Goal: Transaction & Acquisition: Download file/media

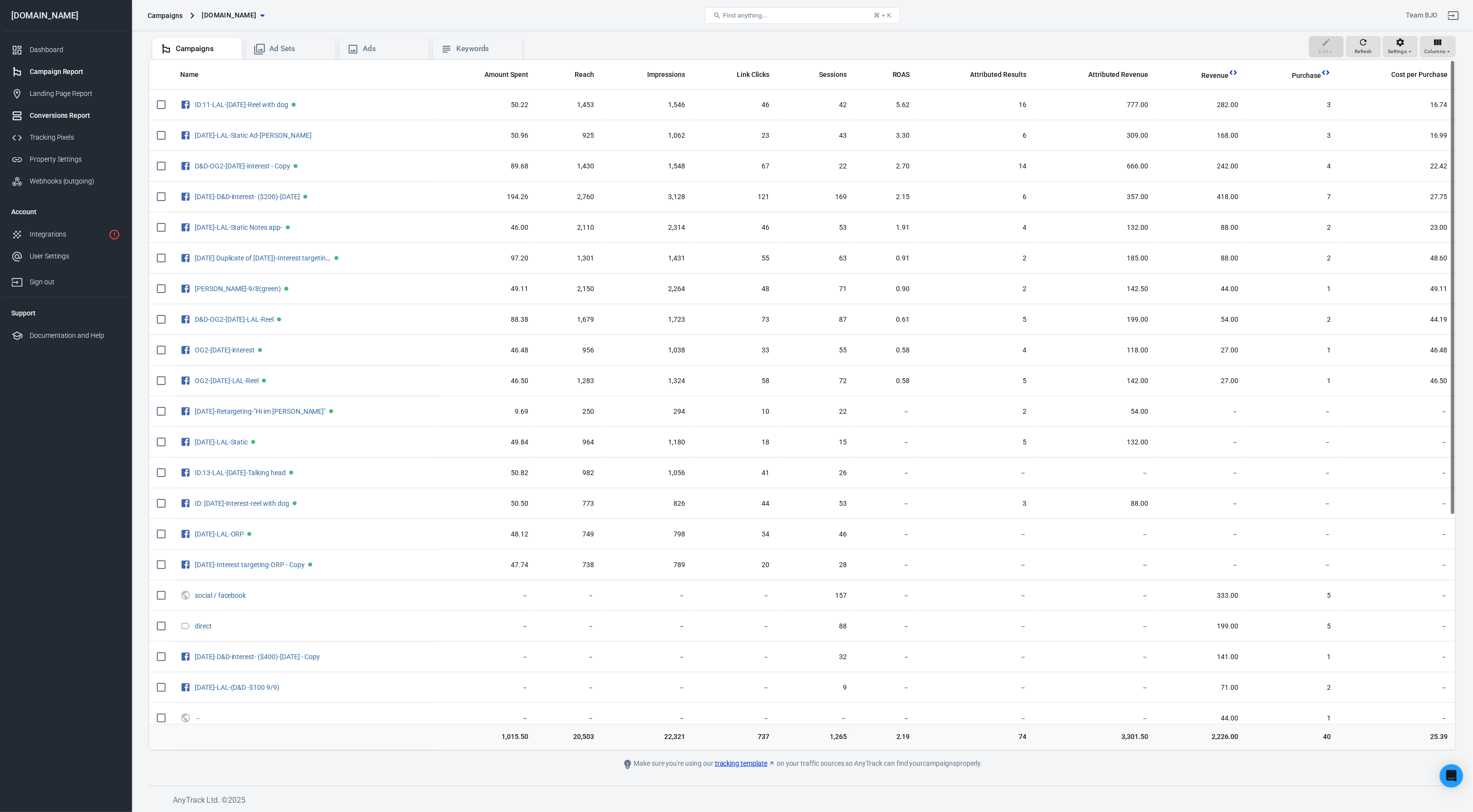
click at [56, 109] on link "Conversions Report" at bounding box center [66, 115] width 125 height 22
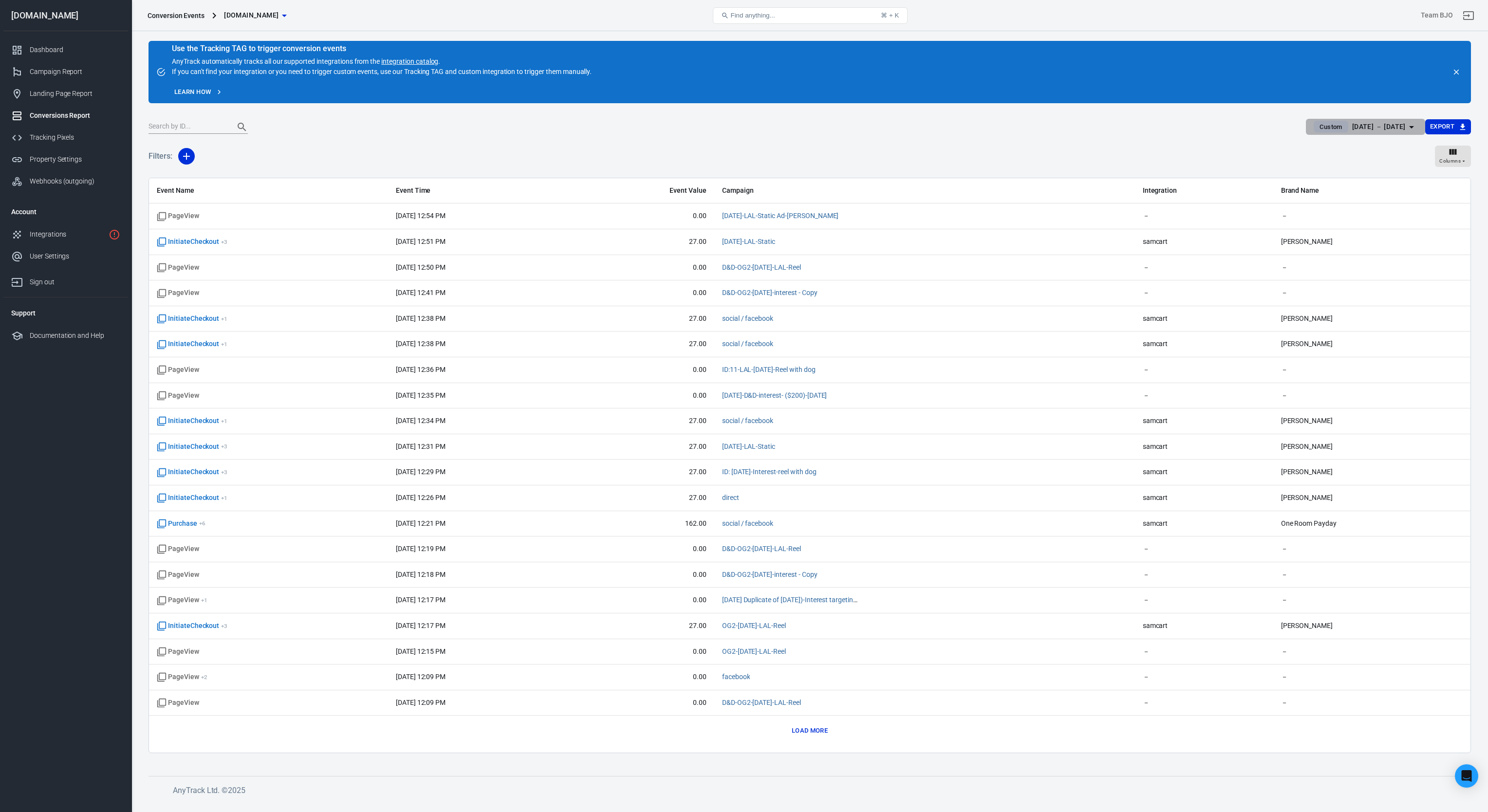
click at [1415, 127] on icon "button" at bounding box center [1412, 127] width 12 height 12
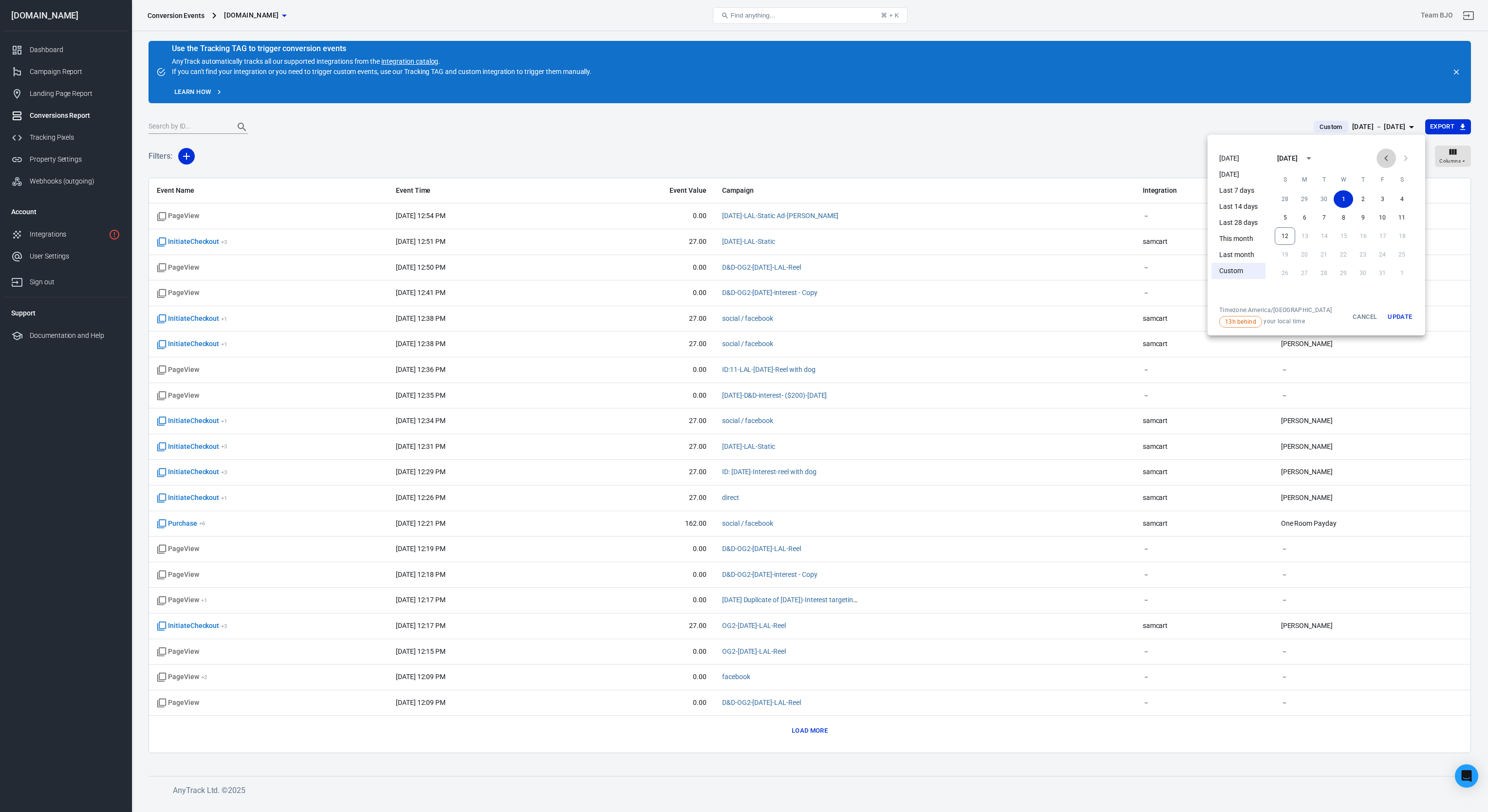
click at [1382, 153] on icon "Previous month" at bounding box center [1386, 158] width 12 height 12
click at [1311, 199] on button "1" at bounding box center [1305, 199] width 20 height 18
click at [1300, 200] on button "1" at bounding box center [1305, 199] width 20 height 18
click at [1395, 320] on button "Update" at bounding box center [1400, 317] width 31 height 21
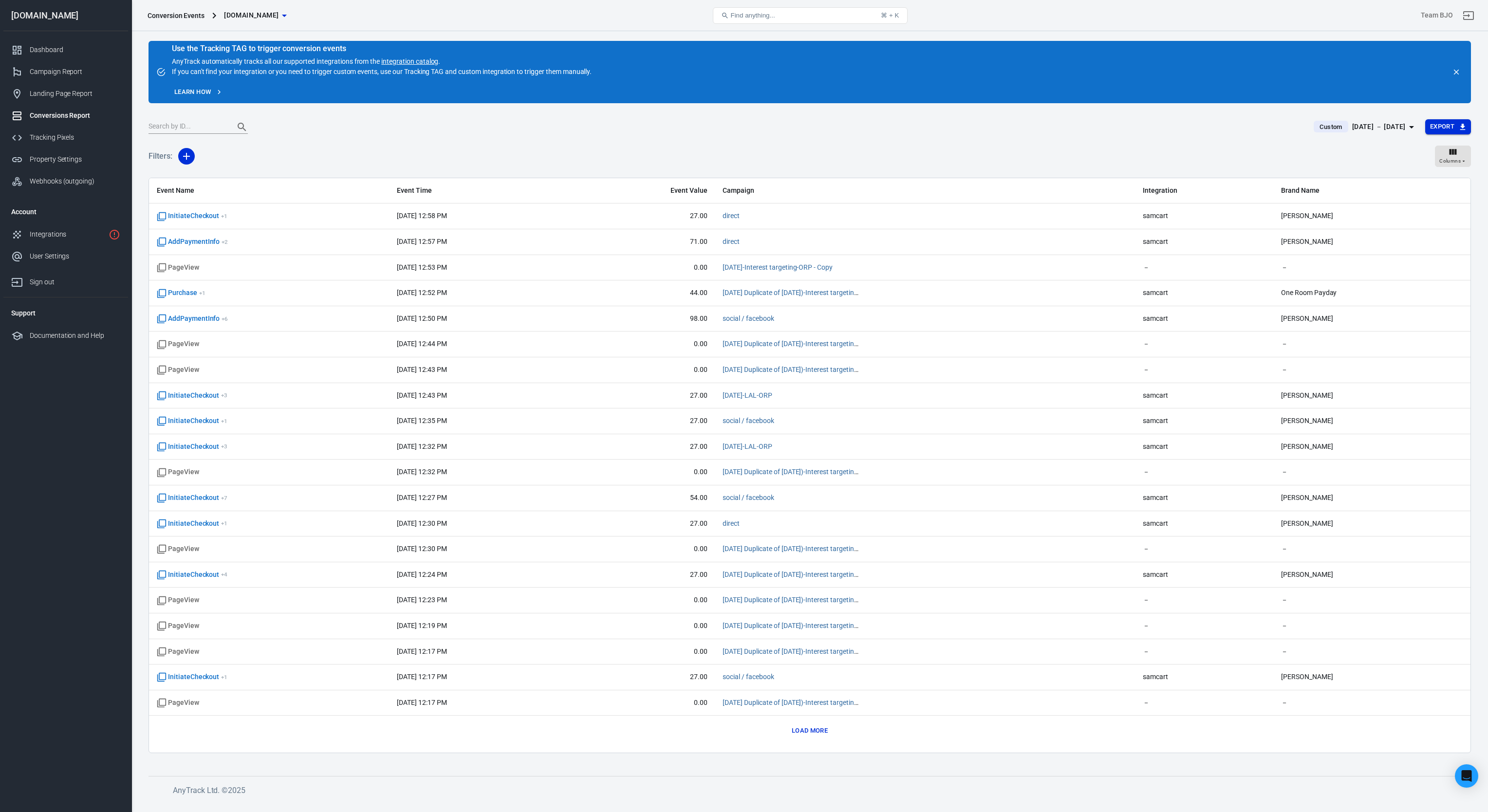
click at [1461, 125] on icon "button" at bounding box center [1463, 127] width 5 height 6
click at [1432, 148] on li "Spreadsheet (CSV)" at bounding box center [1434, 146] width 72 height 16
click at [1408, 127] on icon "button" at bounding box center [1412, 127] width 12 height 12
click at [1317, 196] on button "2" at bounding box center [1324, 199] width 20 height 18
click at [1322, 199] on button "2" at bounding box center [1324, 199] width 20 height 18
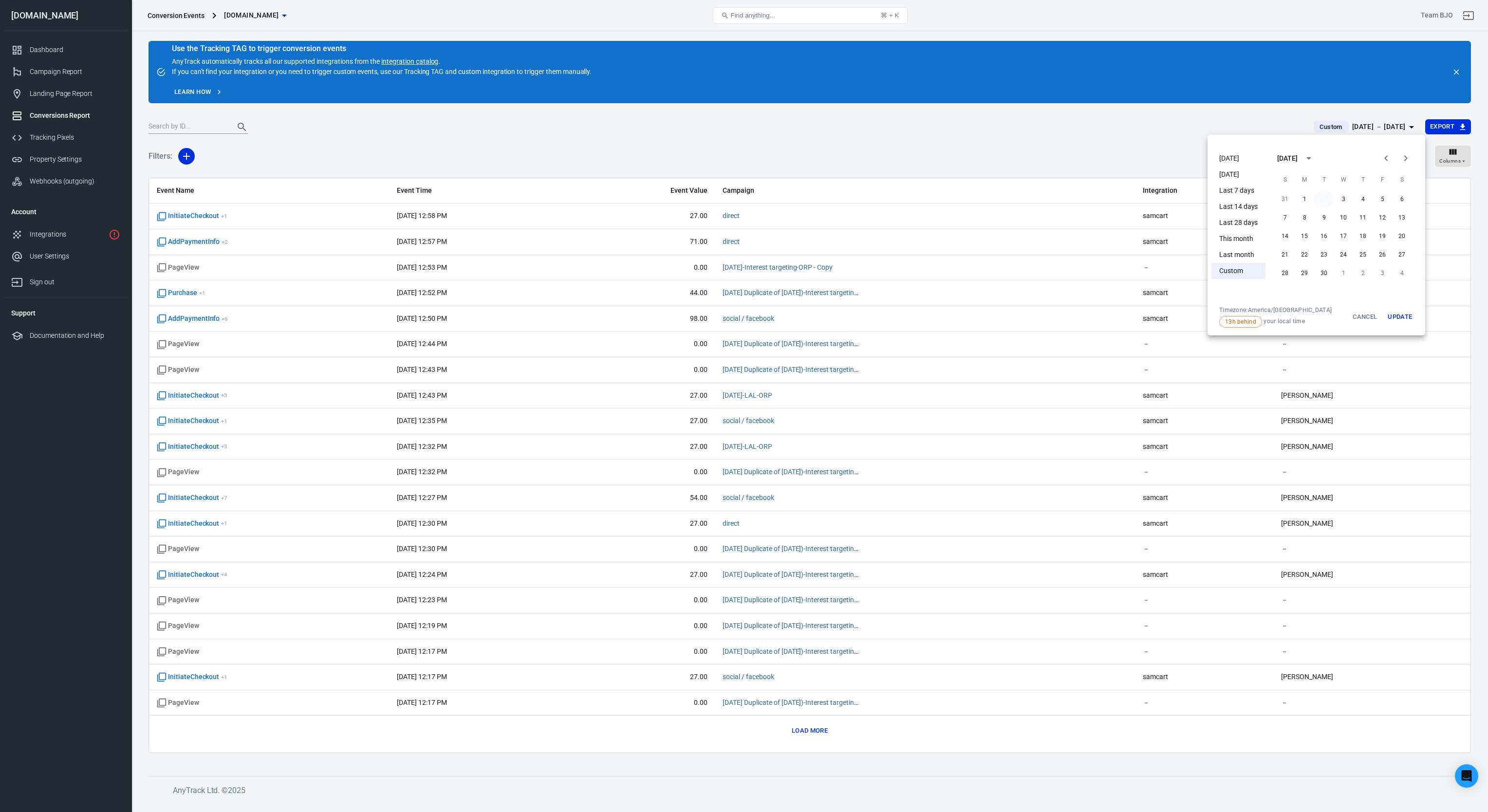
click at [1322, 199] on button "2" at bounding box center [1324, 199] width 20 height 18
click at [1399, 316] on button "Update" at bounding box center [1400, 317] width 31 height 21
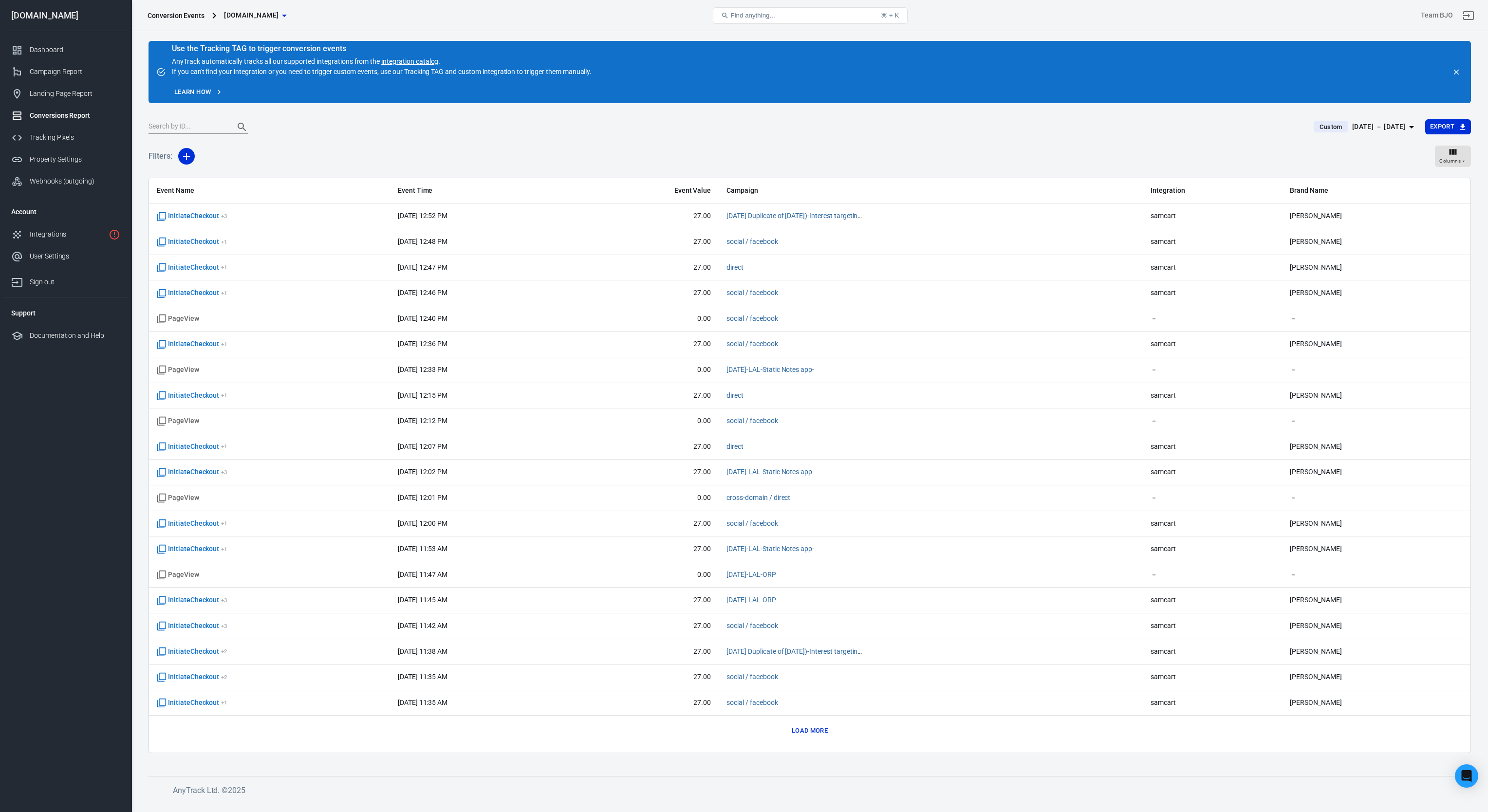
click at [1411, 118] on main "Use the Tracking TAG to trigger conversion events AnyTrack automatically tracks…" at bounding box center [810, 401] width 1323 height 720
click at [1406, 125] on icon "button" at bounding box center [1412, 127] width 12 height 12
drag, startPoint x: 1307, startPoint y: 195, endPoint x: 1317, endPoint y: 199, distance: 10.8
click at [1307, 195] on button "1" at bounding box center [1305, 199] width 20 height 18
click at [1306, 199] on button "1" at bounding box center [1305, 199] width 20 height 18
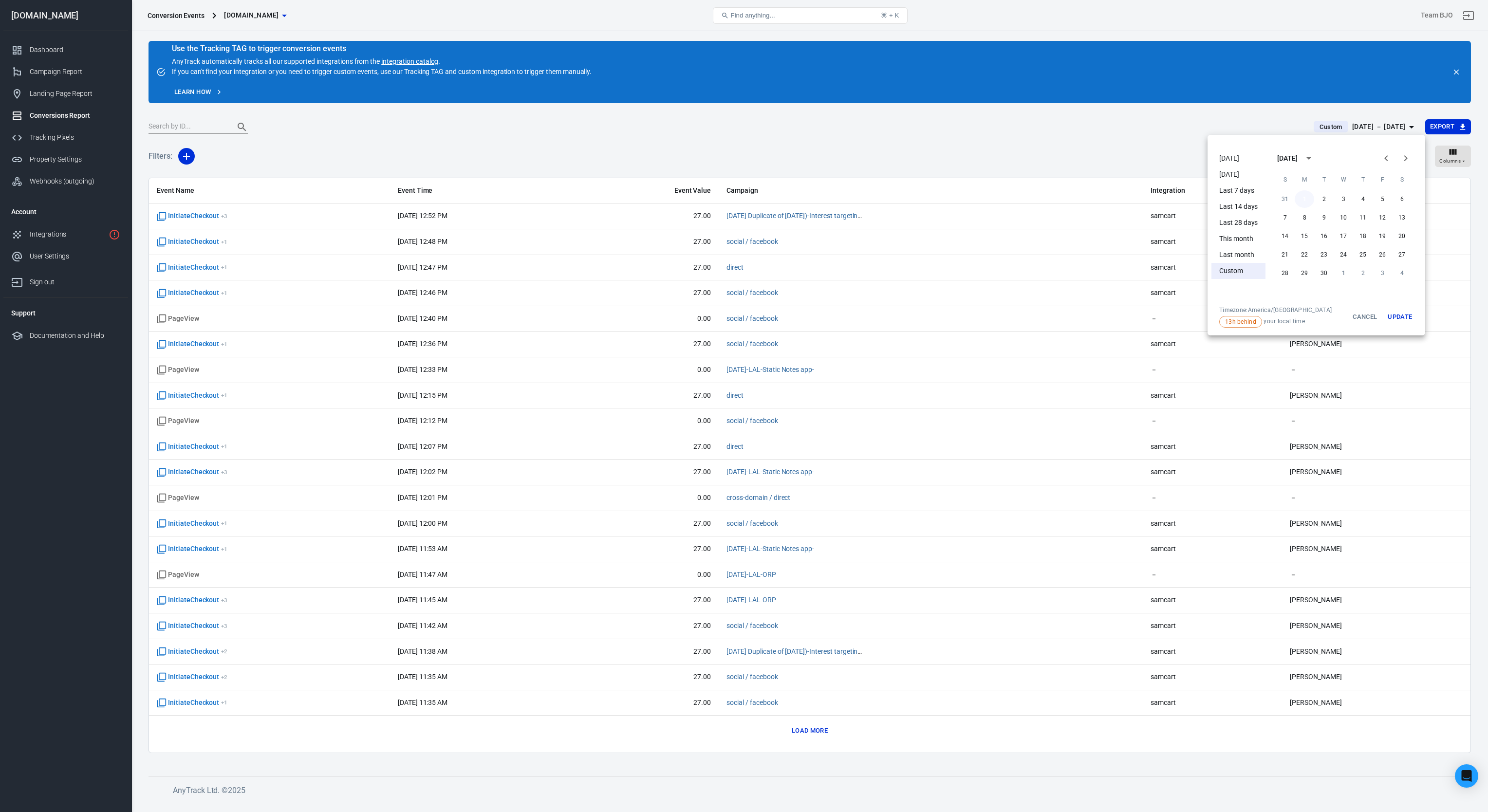
click at [1306, 199] on button "1" at bounding box center [1305, 199] width 20 height 18
click at [1403, 311] on button "Update" at bounding box center [1400, 317] width 31 height 21
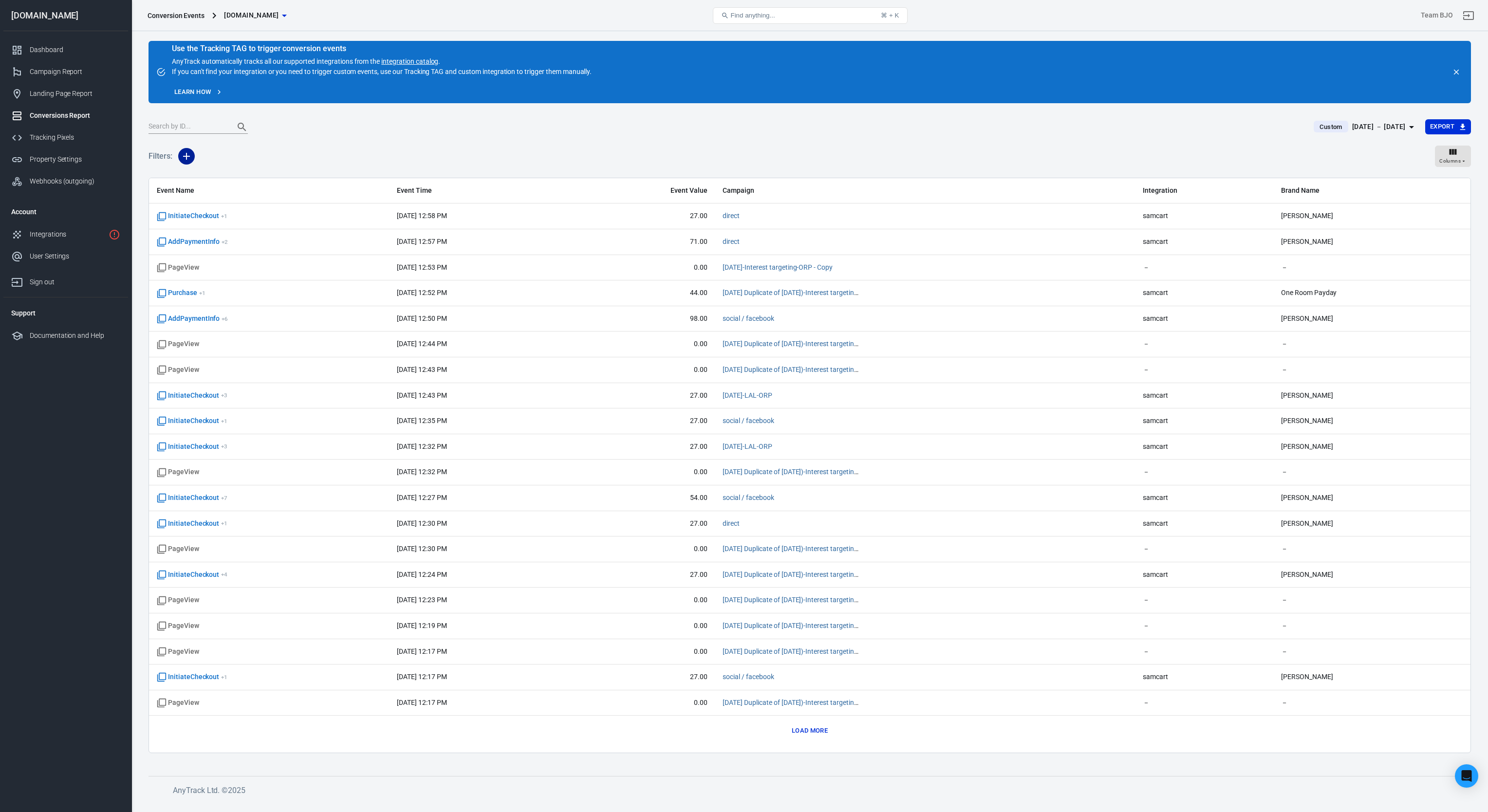
click at [183, 158] on icon "button" at bounding box center [187, 156] width 12 height 12
click at [219, 178] on li "Event Name" at bounding box center [211, 177] width 66 height 18
click at [217, 157] on input "text" at bounding box center [224, 159] width 73 height 12
click at [215, 306] on li "Purchase" at bounding box center [233, 306] width 91 height 16
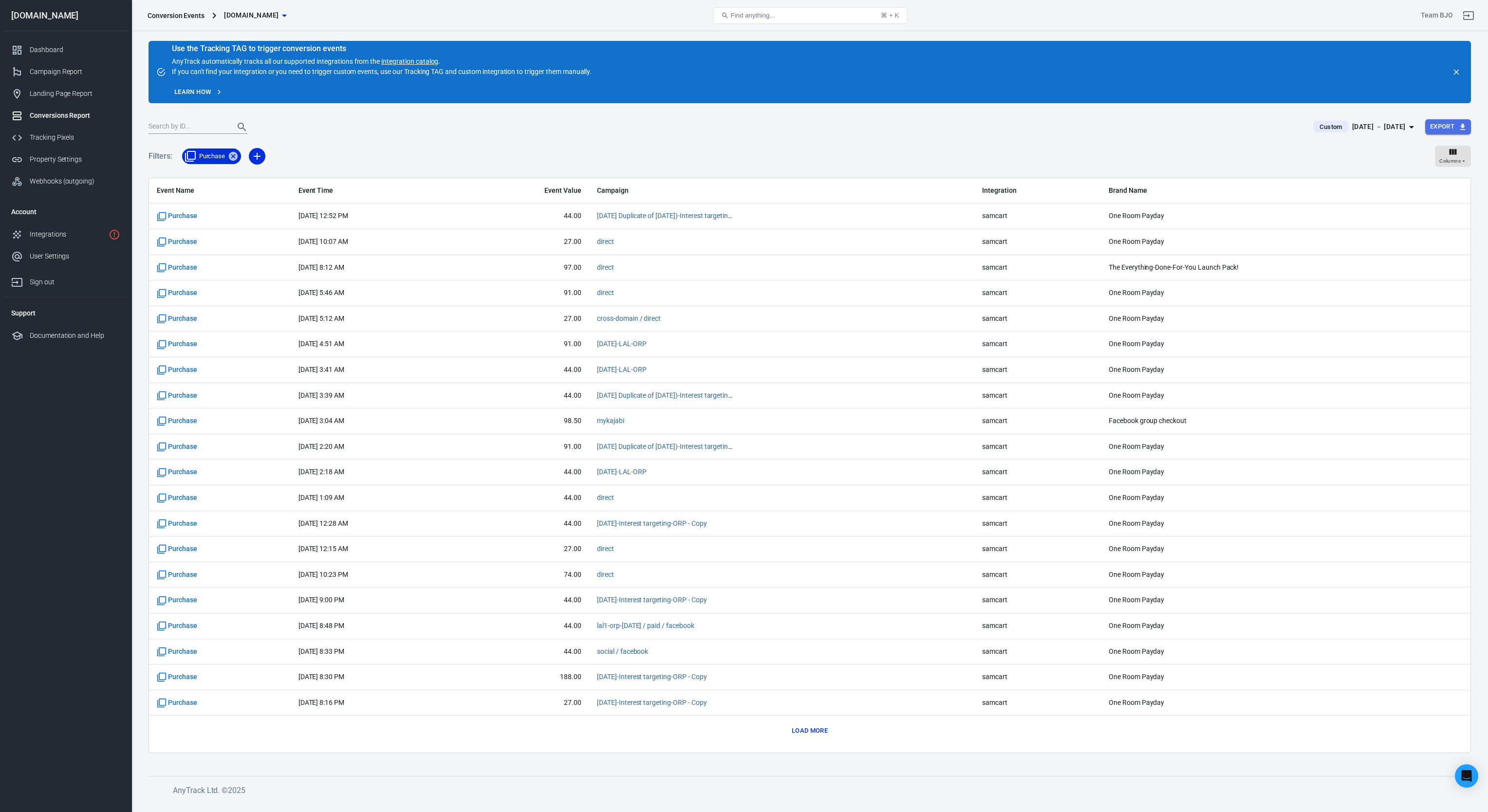
click at [1438, 123] on button "Export" at bounding box center [1448, 127] width 46 height 15
click at [1421, 146] on li "Spreadsheet (CSV)" at bounding box center [1434, 146] width 72 height 16
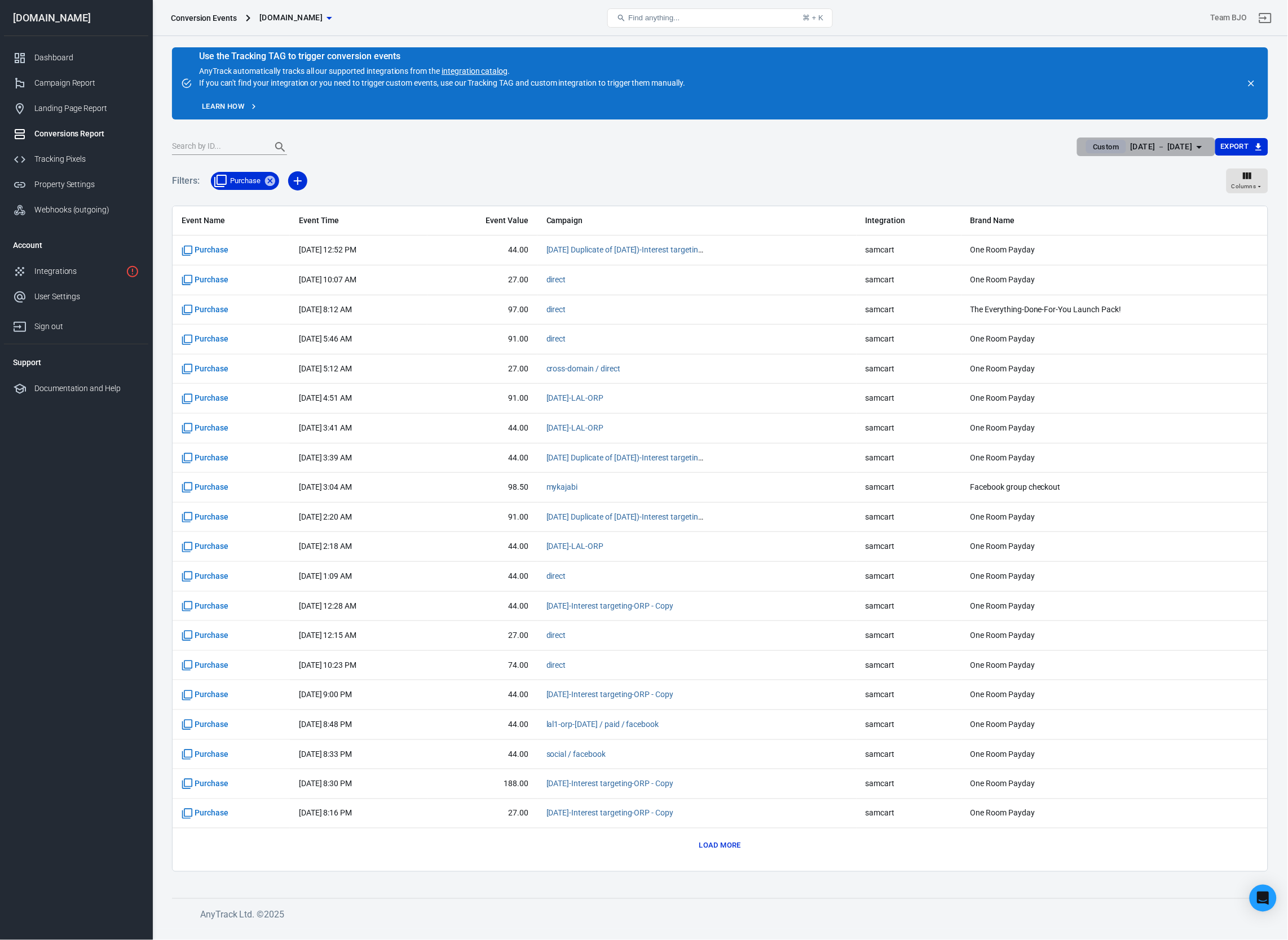
click at [1193, 142] on icon "button" at bounding box center [1200, 147] width 14 height 14
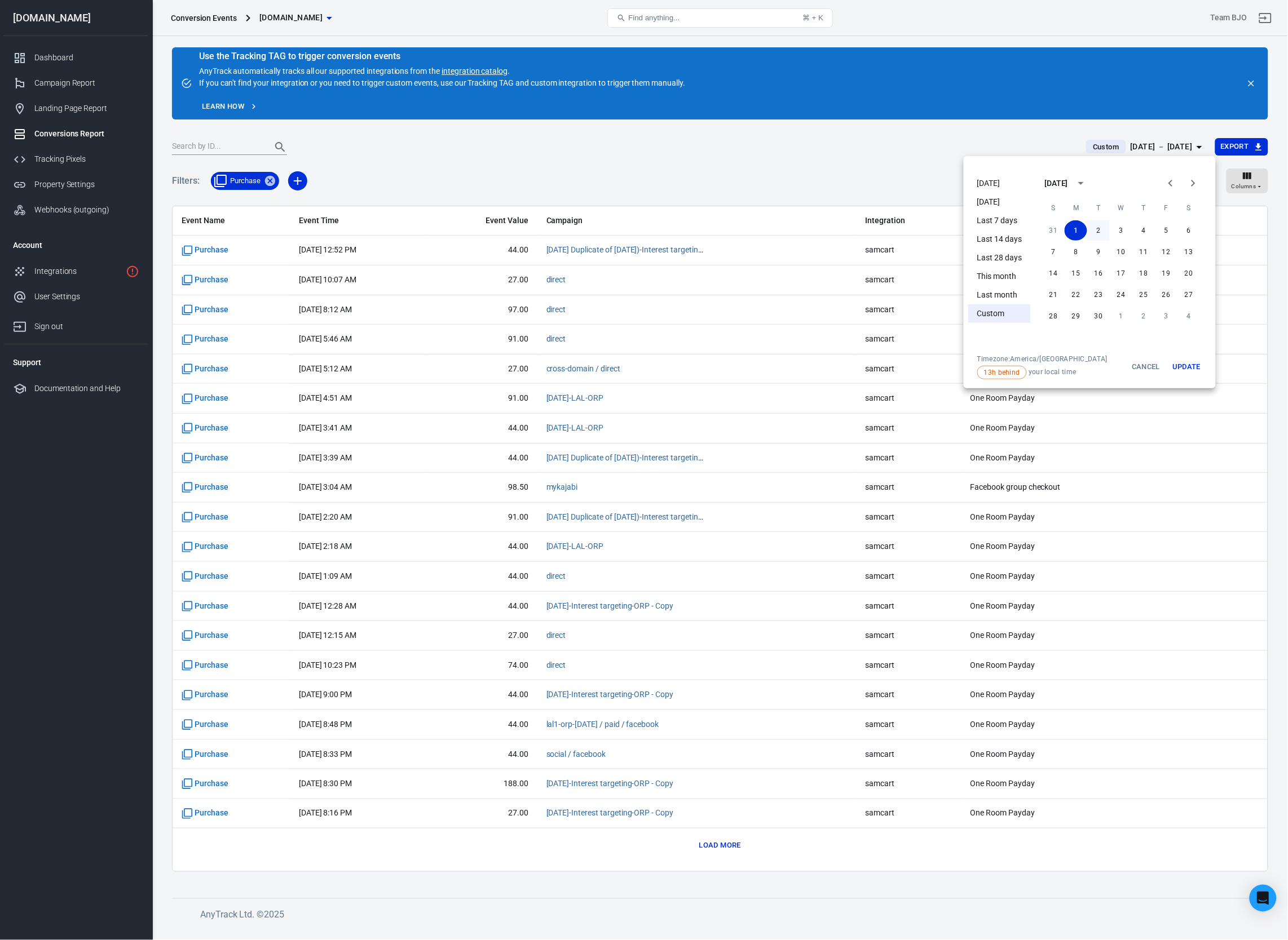
click at [1100, 232] on button "2" at bounding box center [1098, 231] width 23 height 20
click at [1104, 234] on button "2" at bounding box center [1098, 231] width 23 height 20
click at [1187, 355] on button "Update" at bounding box center [1186, 367] width 36 height 25
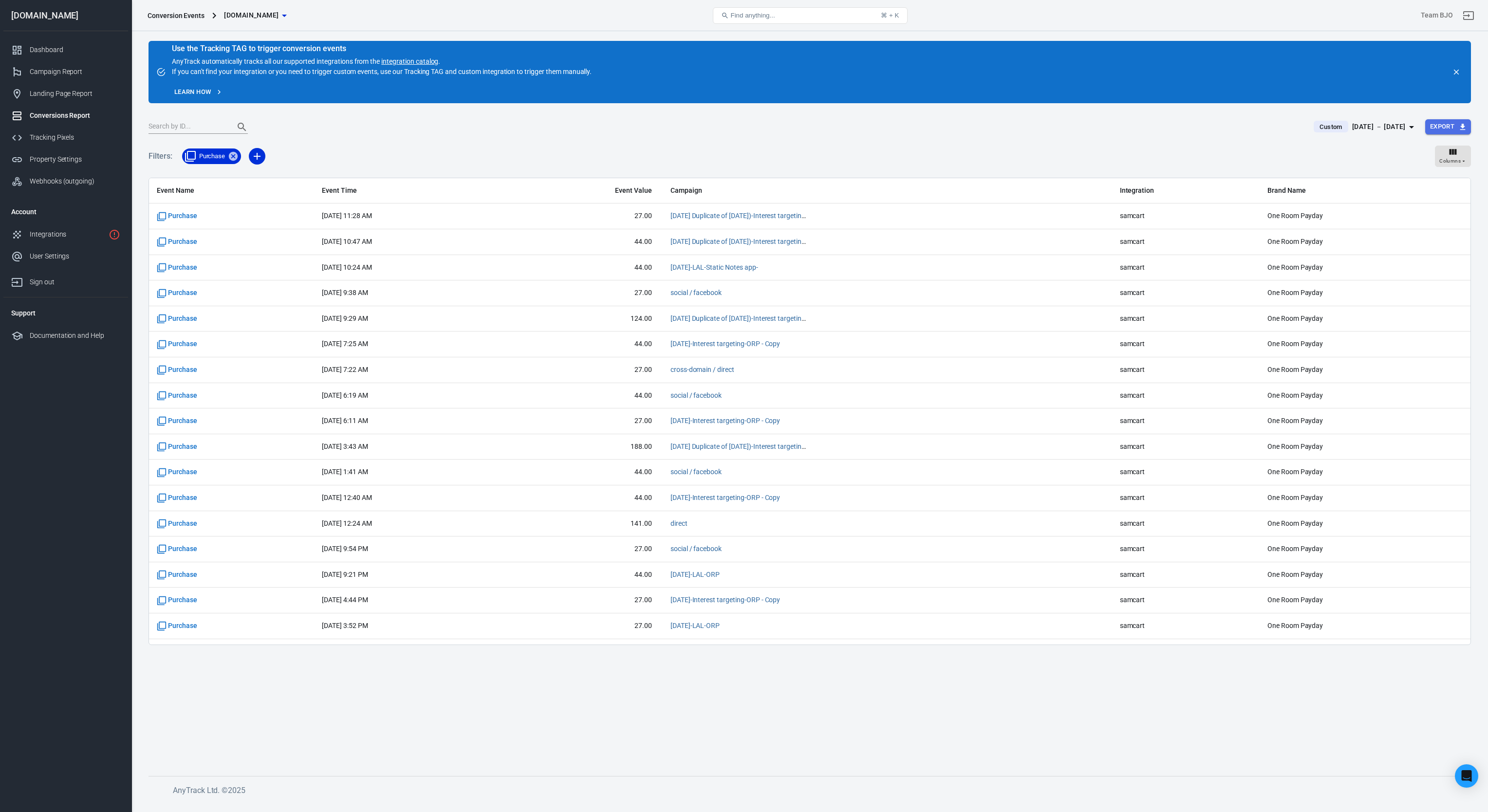
click at [1446, 128] on button "Export" at bounding box center [1448, 127] width 46 height 15
click at [1435, 141] on li "Spreadsheet (CSV)" at bounding box center [1434, 146] width 72 height 16
click at [1404, 125] on div "[DATE] － [DATE]" at bounding box center [1379, 127] width 54 height 12
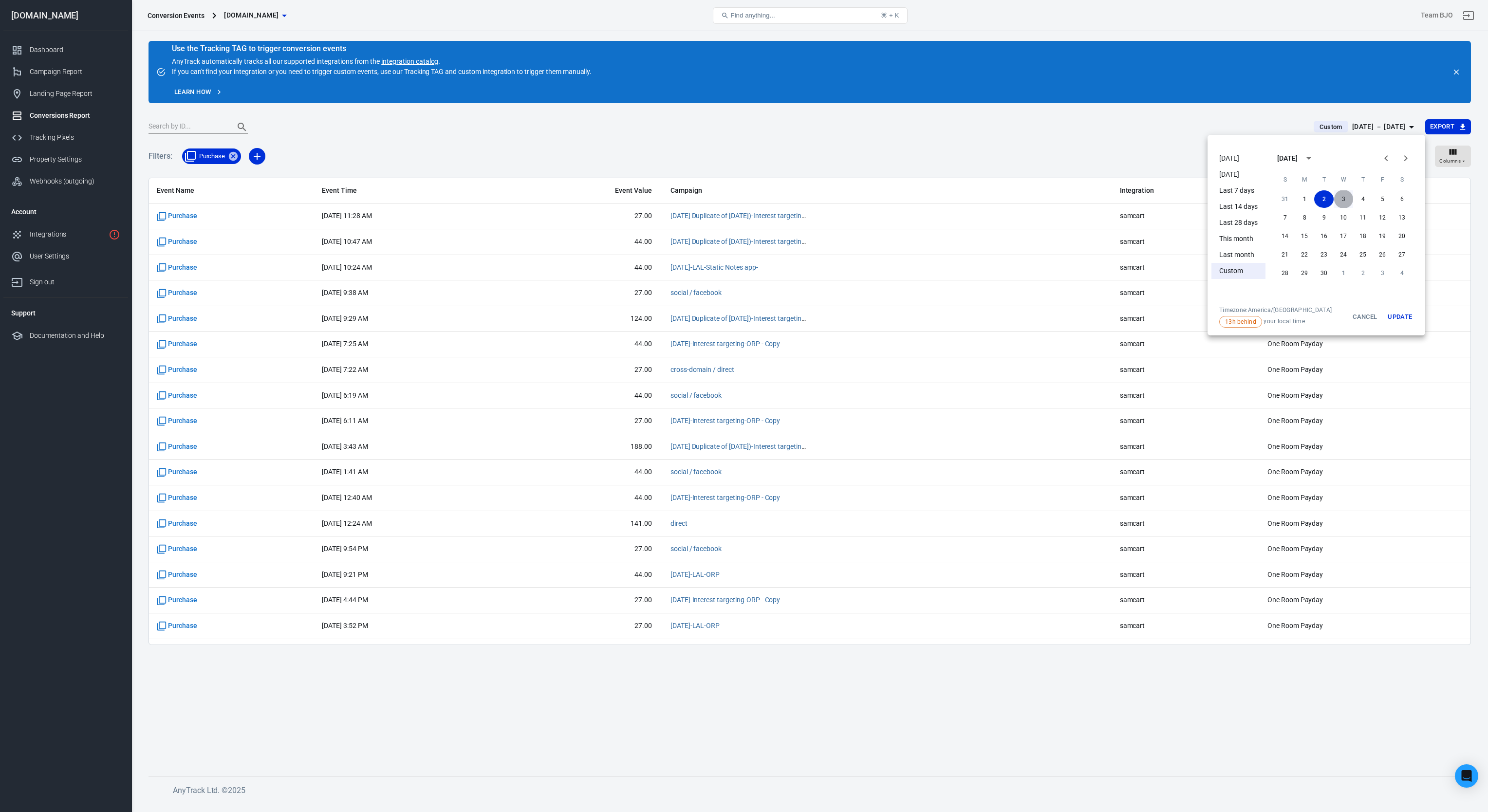
click at [1346, 200] on button "3" at bounding box center [1344, 199] width 20 height 18
click at [1325, 199] on button "2" at bounding box center [1324, 199] width 20 height 18
click at [1328, 198] on button "2" at bounding box center [1324, 199] width 20 height 18
click at [1340, 200] on button "3" at bounding box center [1344, 199] width 20 height 18
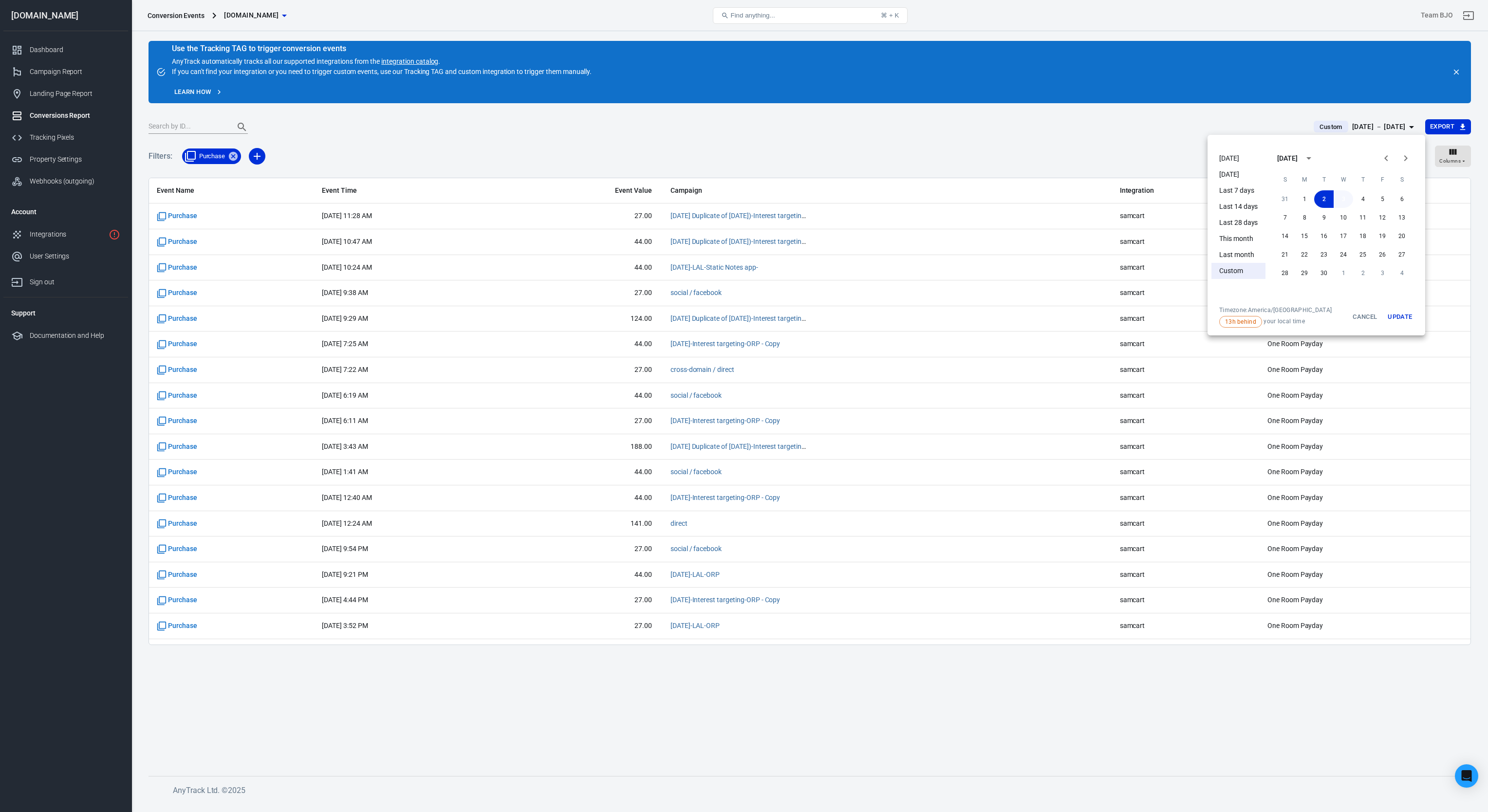
click at [1340, 200] on button "3" at bounding box center [1344, 199] width 20 height 18
click at [1395, 320] on button "Update" at bounding box center [1400, 317] width 31 height 21
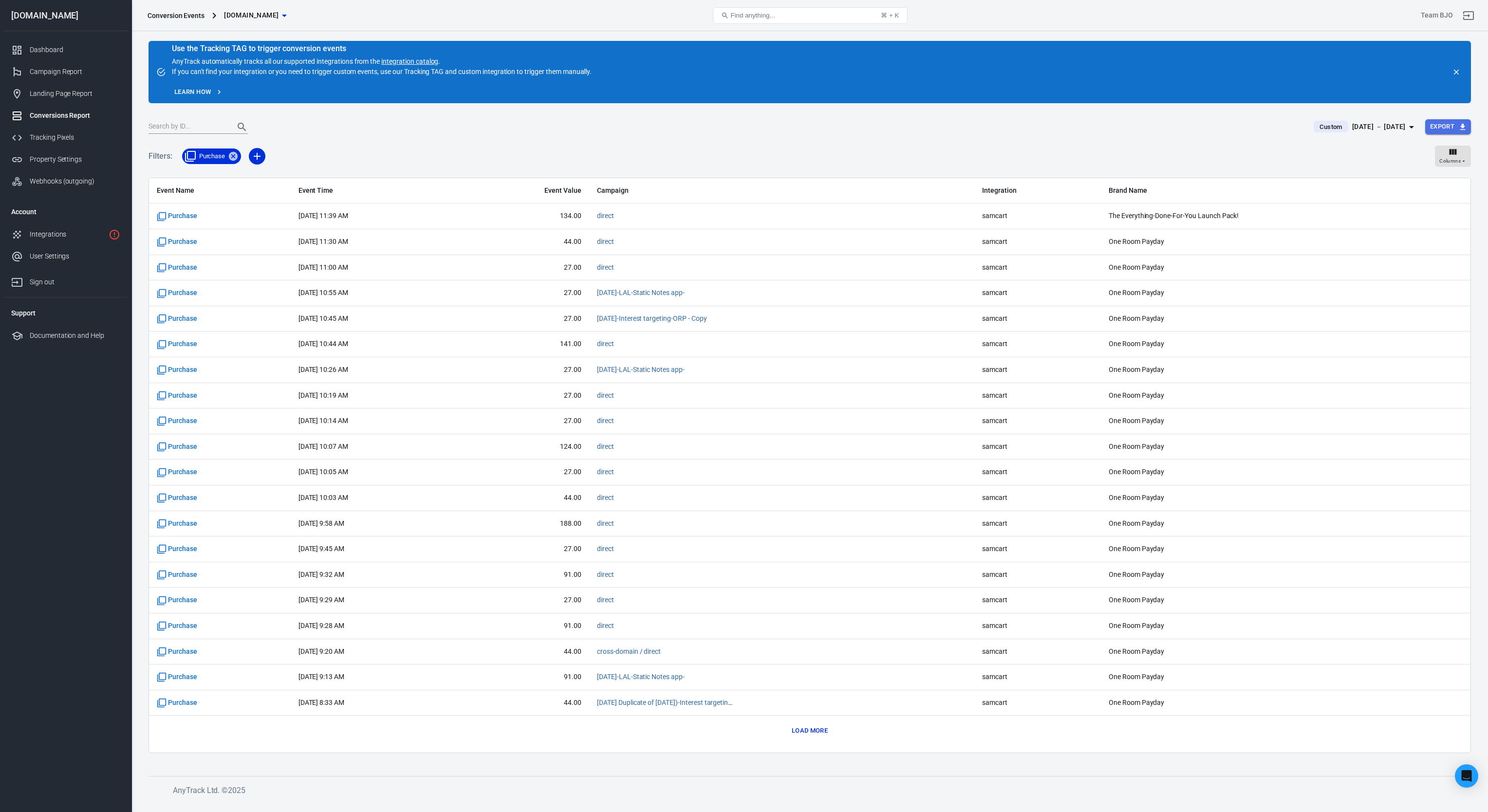
click at [1439, 125] on button "Export" at bounding box center [1448, 127] width 46 height 15
click at [1443, 145] on li "Spreadsheet (CSV)" at bounding box center [1434, 146] width 72 height 16
click at [1409, 132] on button "Custom [DATE] － [DATE]" at bounding box center [1366, 126] width 119 height 16
click at [1368, 198] on button "4" at bounding box center [1363, 199] width 20 height 18
click at [1368, 191] on button "4" at bounding box center [1363, 199] width 20 height 18
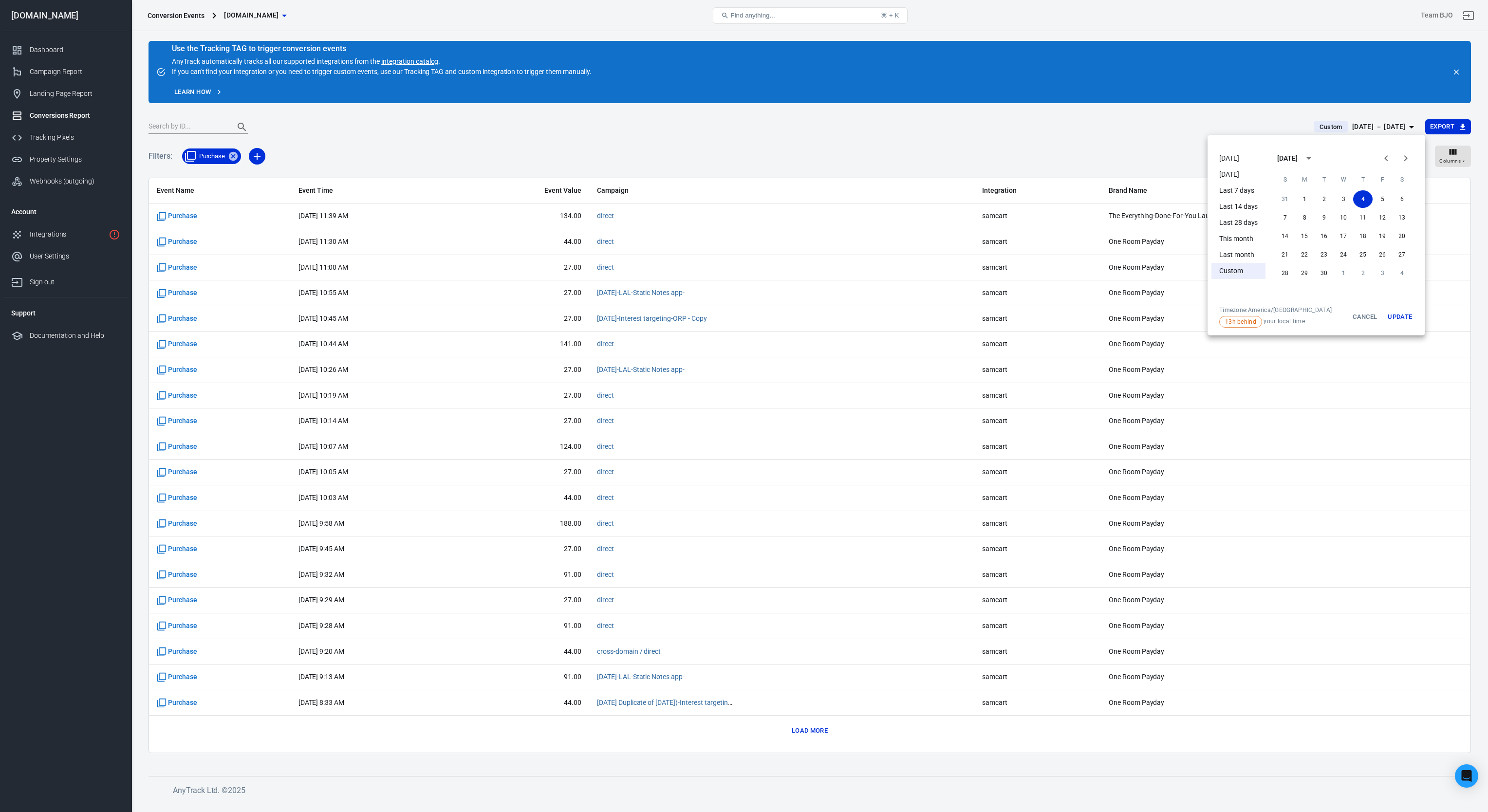
click at [1402, 316] on button "Update" at bounding box center [1400, 317] width 31 height 21
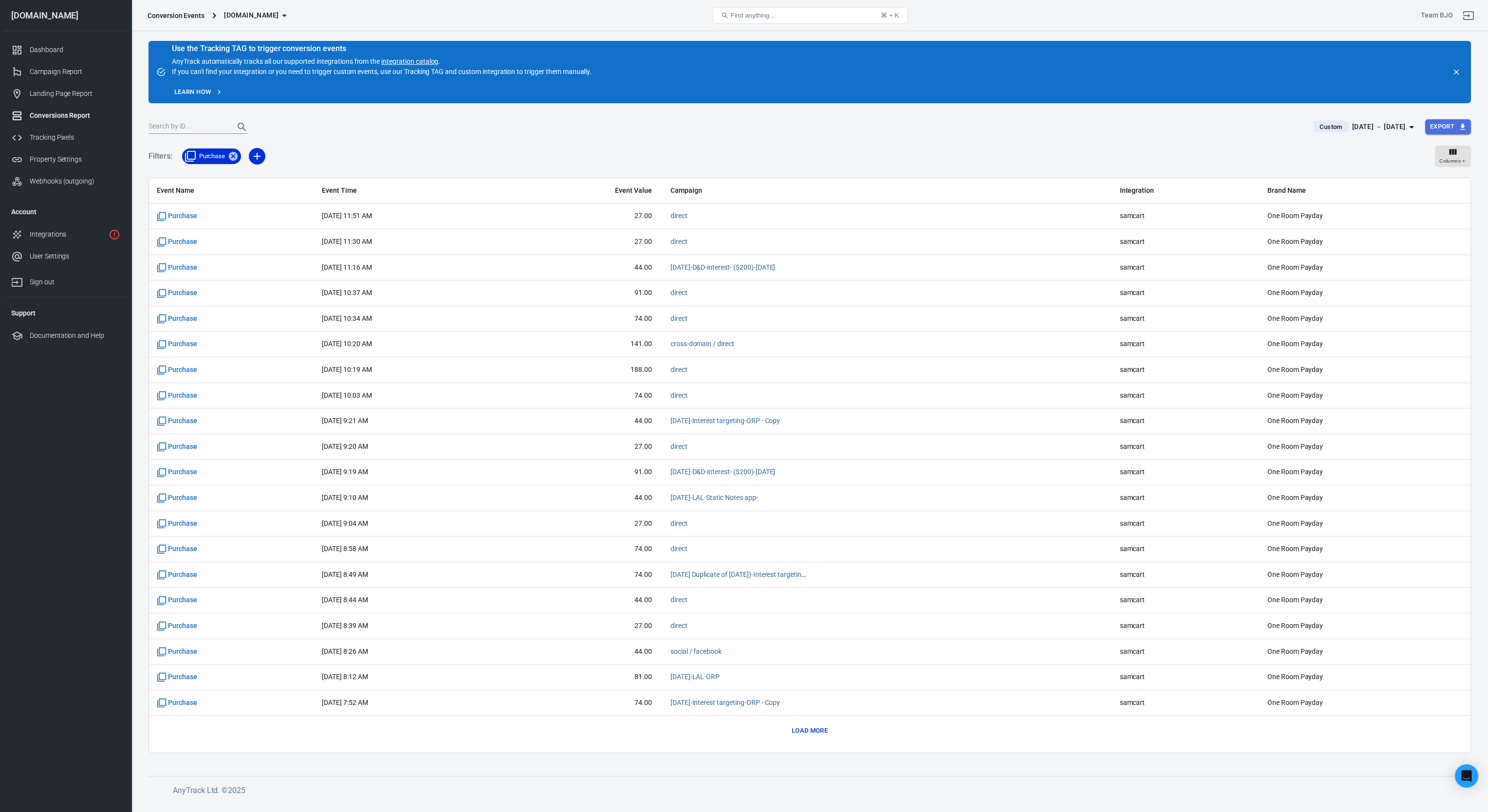
click at [1446, 125] on button "Export" at bounding box center [1448, 127] width 46 height 15
click at [1424, 145] on li "Spreadsheet (CSV)" at bounding box center [1434, 146] width 72 height 16
click at [1413, 123] on icon "button" at bounding box center [1412, 127] width 12 height 12
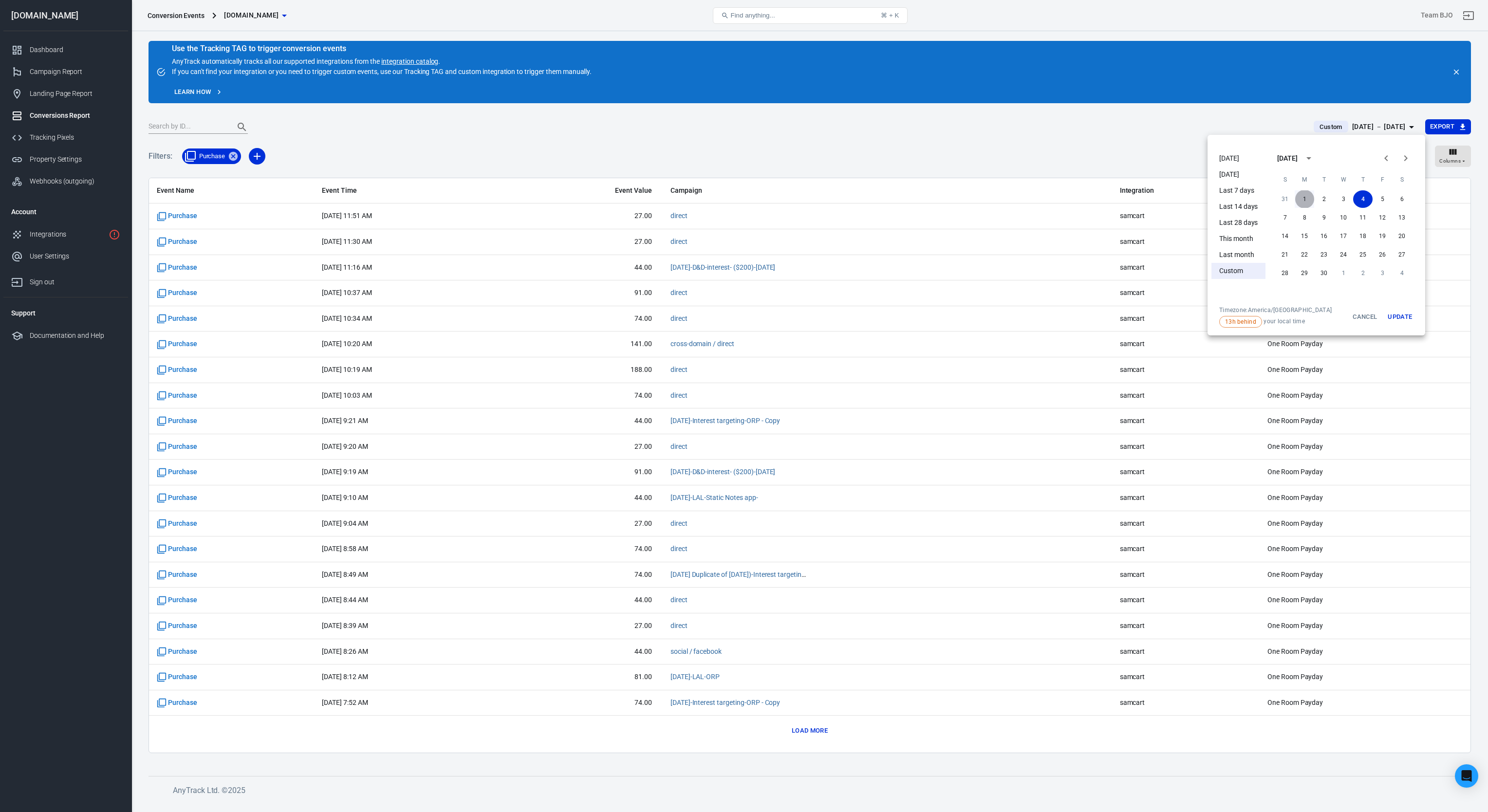
click at [1304, 201] on button "1" at bounding box center [1305, 199] width 20 height 18
click at [1302, 200] on button "1" at bounding box center [1305, 199] width 20 height 18
click at [1403, 320] on button "Update" at bounding box center [1400, 317] width 31 height 21
